Goal: Transaction & Acquisition: Purchase product/service

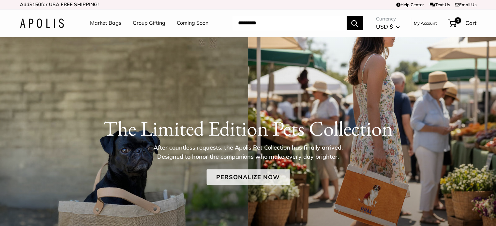
click at [244, 171] on link "Personalize Now" at bounding box center [247, 178] width 83 height 16
